Goal: Information Seeking & Learning: Learn about a topic

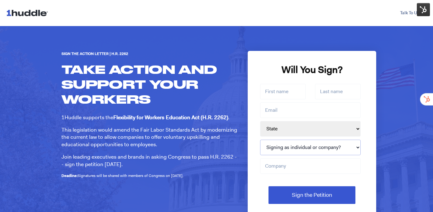
click at [308, 146] on select "Signing as individual or company? Individual Company" at bounding box center [310, 148] width 101 height 16
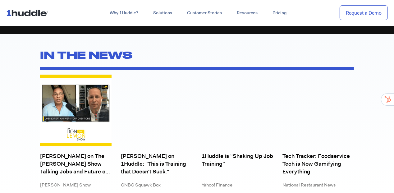
scroll to position [1641, 0]
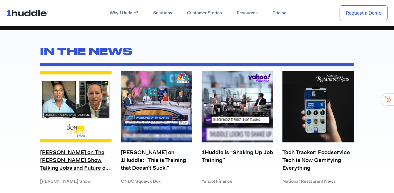
click at [77, 155] on link "Sam Caucci on The Don Lemon Show Talking Jobs and Future of Skills" at bounding box center [75, 159] width 71 height 23
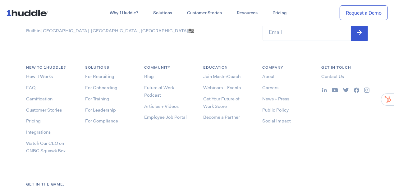
scroll to position [3263, 0]
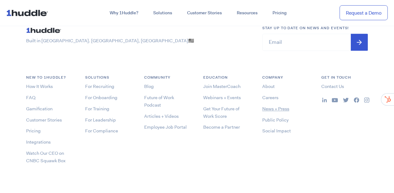
click at [273, 108] on link "News + Press" at bounding box center [275, 109] width 27 height 6
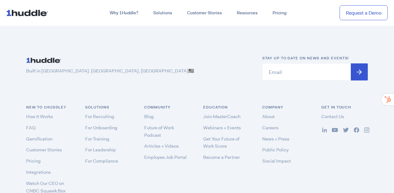
scroll to position [6668, 0]
click at [148, 114] on link "Blog" at bounding box center [149, 117] width 10 height 6
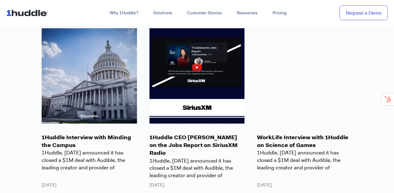
scroll to position [695, 0]
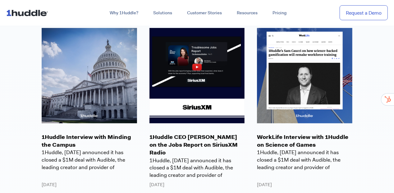
click at [47, 141] on p "1Huddle Interview with Minding the Campus" at bounding box center [89, 141] width 95 height 16
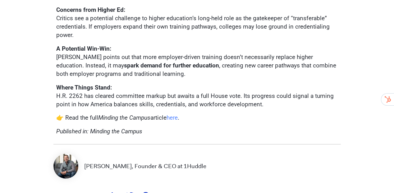
scroll to position [558, 0]
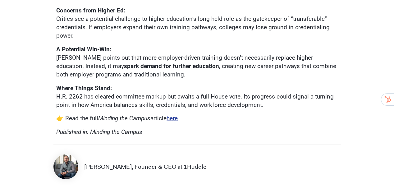
click at [175, 122] on link "here" at bounding box center [172, 118] width 11 height 7
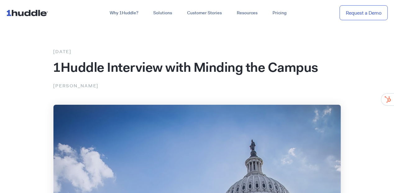
scroll to position [212, 0]
